Goal: Transaction & Acquisition: Register for event/course

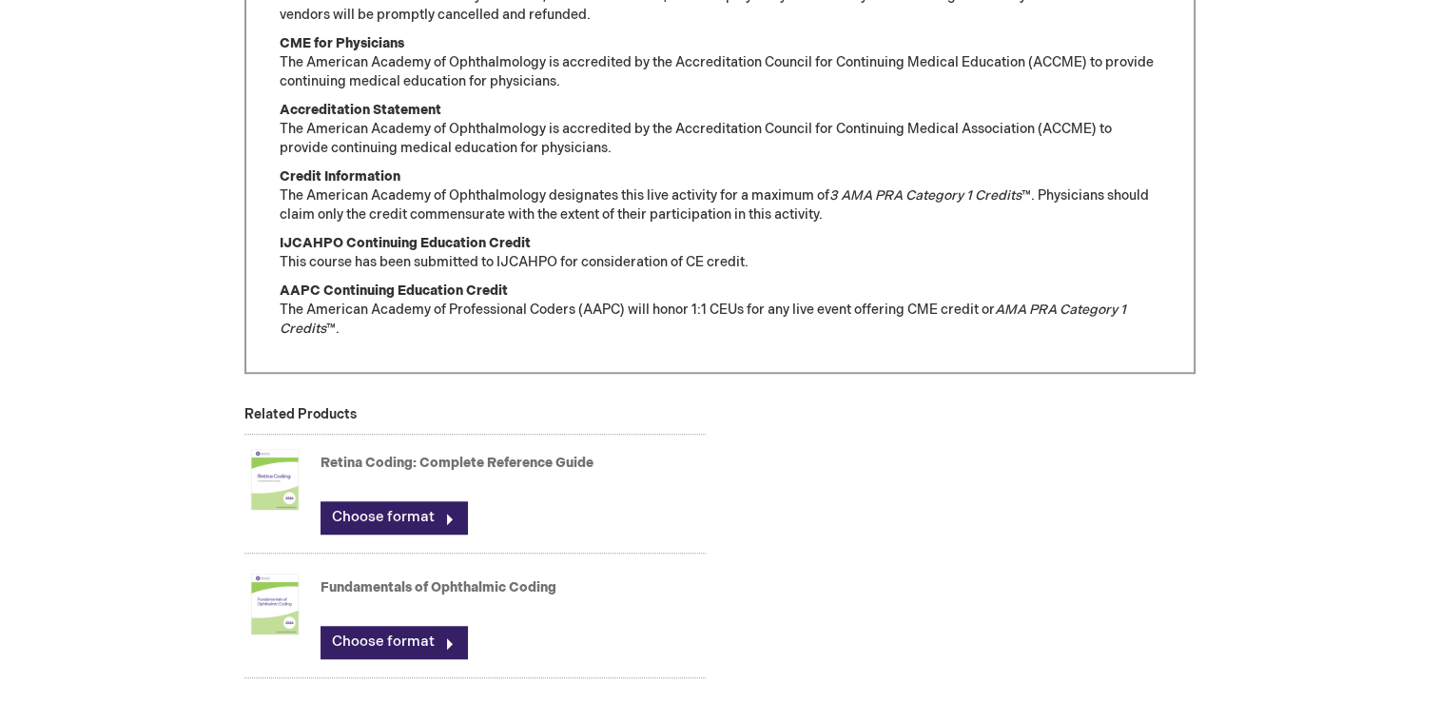
scroll to position [1320, 0]
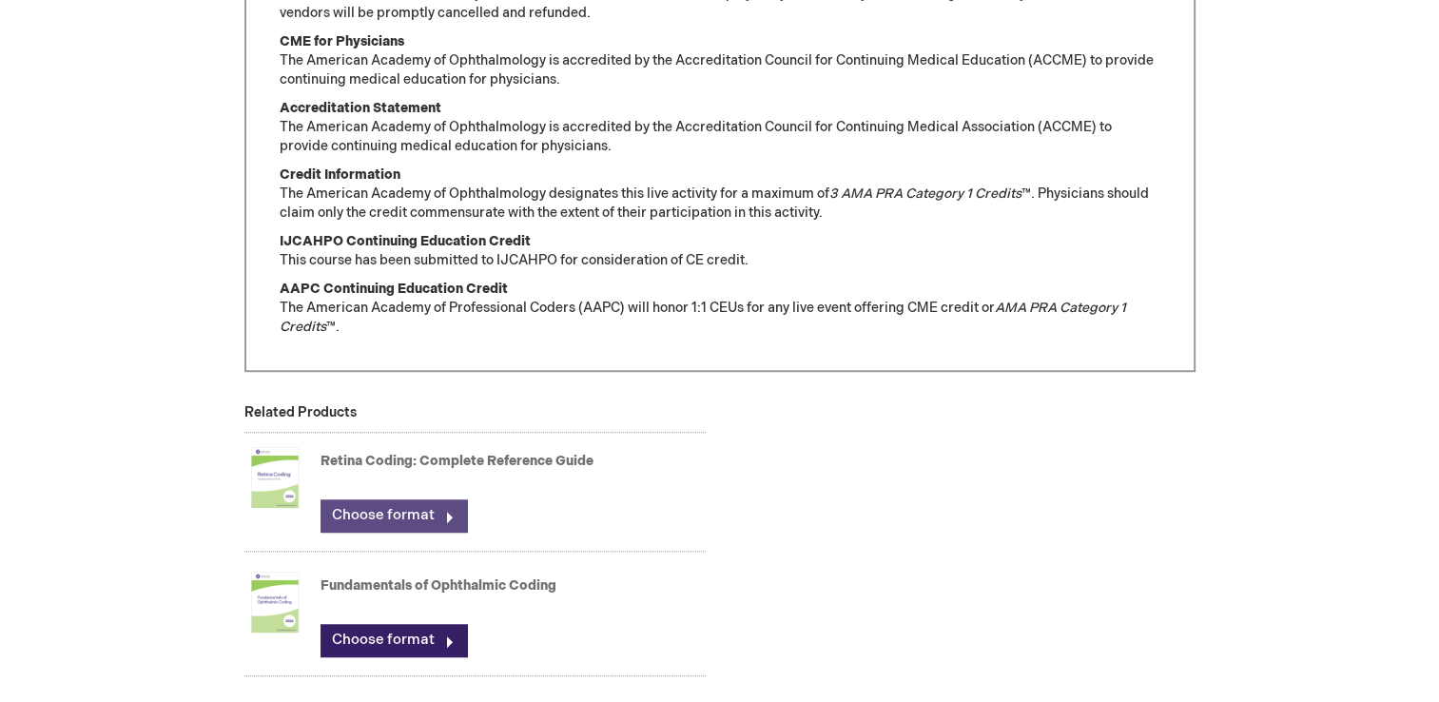
click at [403, 499] on link "Choose format" at bounding box center [394, 515] width 146 height 32
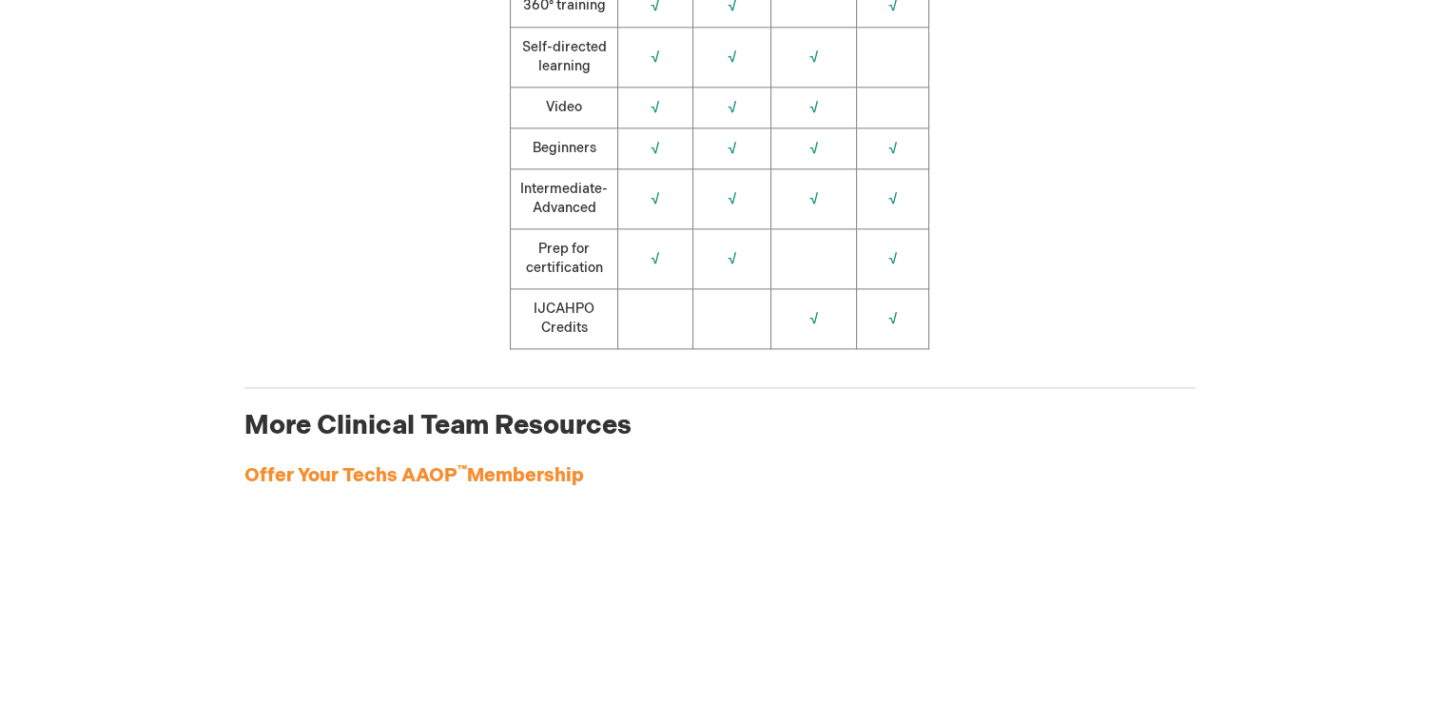
scroll to position [2317, 0]
